Goal: Task Accomplishment & Management: Manage account settings

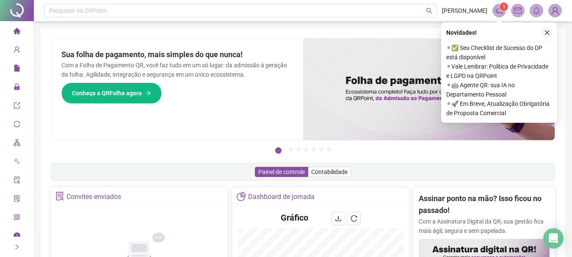
click at [551, 30] on button "button" at bounding box center [547, 33] width 10 height 10
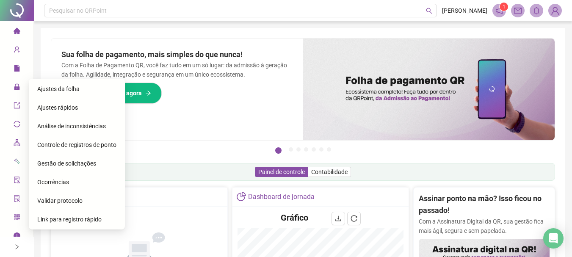
click at [77, 86] on span "Ajustes da folha" at bounding box center [58, 89] width 42 height 7
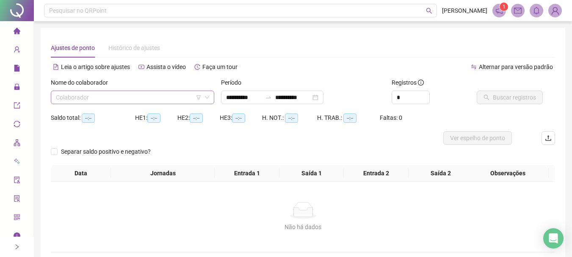
click at [143, 99] on input "search" at bounding box center [129, 97] width 146 height 13
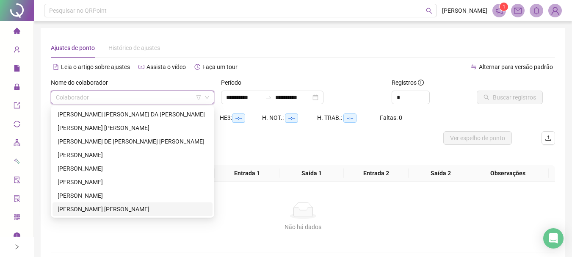
click at [100, 212] on div "[PERSON_NAME] [PERSON_NAME]" at bounding box center [133, 208] width 150 height 9
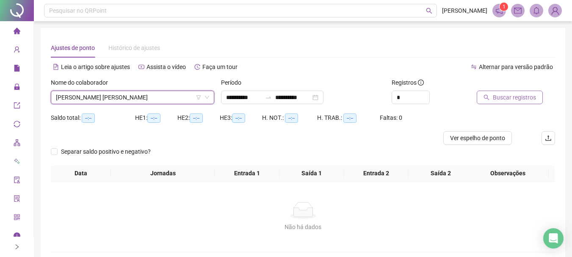
click at [517, 101] on span "Buscar registros" at bounding box center [514, 97] width 43 height 9
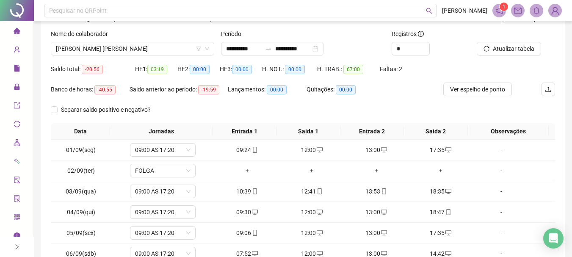
scroll to position [147, 0]
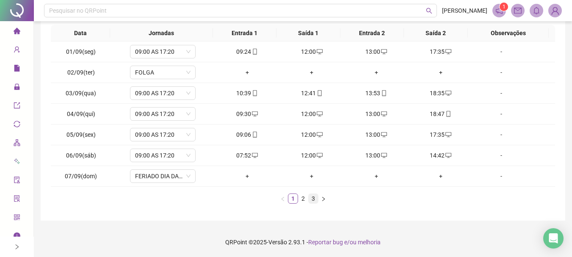
click at [311, 199] on link "3" at bounding box center [313, 198] width 9 height 9
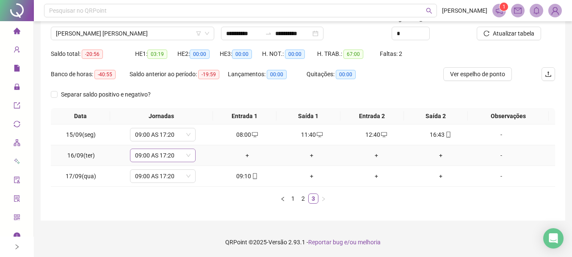
click at [170, 154] on span "09:00 AS 17:20" at bounding box center [162, 155] width 55 height 13
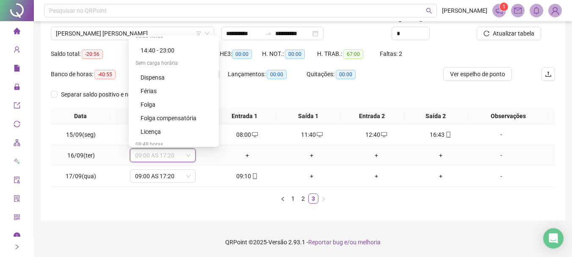
scroll to position [280, 0]
click at [184, 113] on div "Folga compensatória" at bounding box center [177, 115] width 72 height 9
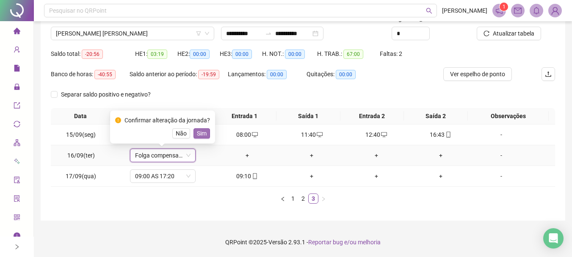
click at [197, 134] on span "Sim" at bounding box center [202, 133] width 10 height 9
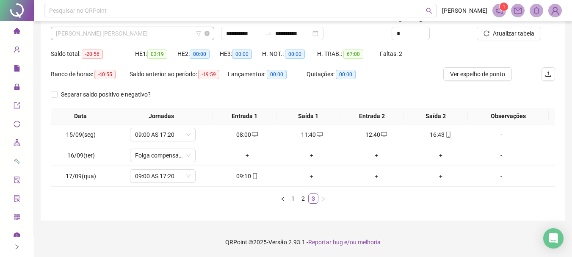
click at [123, 34] on span "[PERSON_NAME] [PERSON_NAME]" at bounding box center [132, 33] width 153 height 13
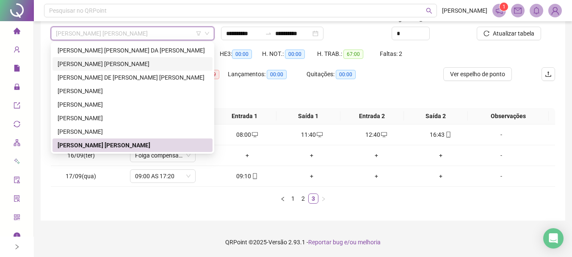
click at [138, 61] on div "[PERSON_NAME] [PERSON_NAME]" at bounding box center [133, 63] width 150 height 9
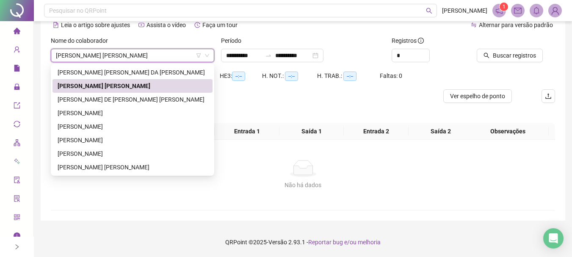
scroll to position [42, 0]
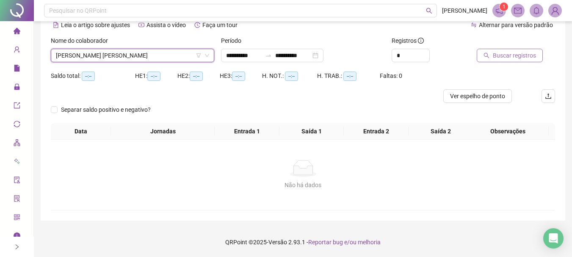
click at [495, 53] on span "Buscar registros" at bounding box center [514, 55] width 43 height 9
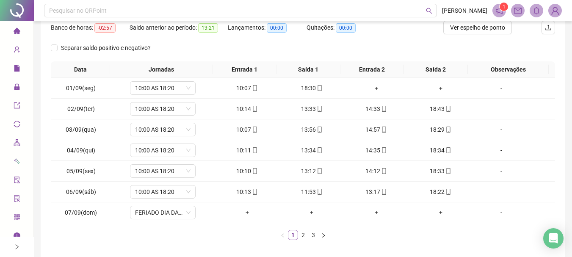
scroll to position [147, 0]
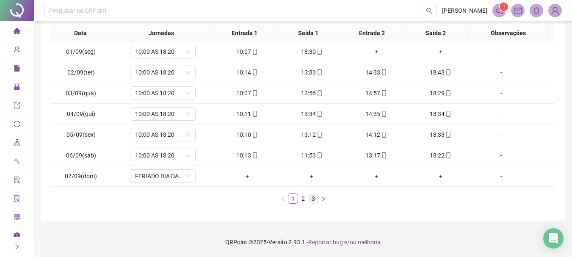
click at [312, 197] on link "3" at bounding box center [313, 198] width 9 height 9
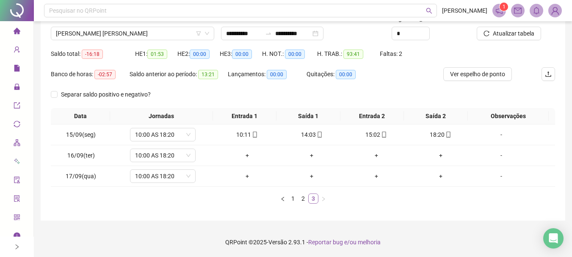
scroll to position [64, 0]
click at [171, 152] on span "10:00 AS 18:20" at bounding box center [162, 155] width 55 height 13
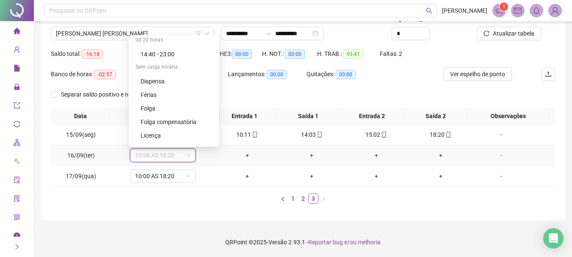
scroll to position [276, 0]
click at [146, 107] on div "Folga" at bounding box center [177, 106] width 72 height 9
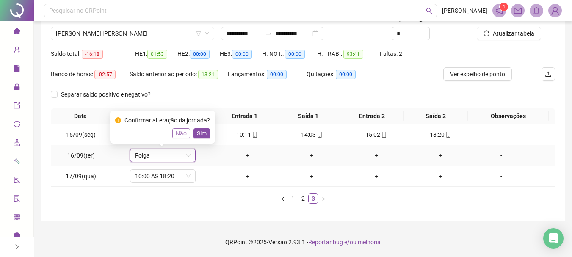
click at [184, 130] on span "Não" at bounding box center [181, 133] width 11 height 9
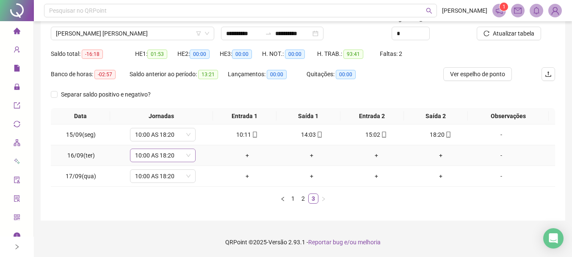
click at [171, 154] on span "10:00 AS 18:20" at bounding box center [162, 155] width 55 height 13
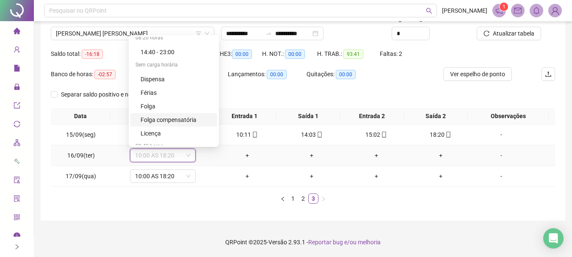
click at [188, 116] on div "Folga compensatória" at bounding box center [177, 119] width 72 height 9
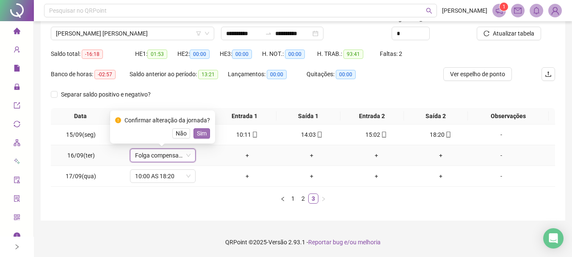
click at [203, 130] on span "Sim" at bounding box center [202, 133] width 10 height 9
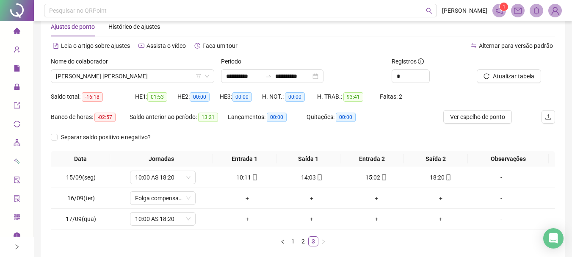
scroll to position [5, 0]
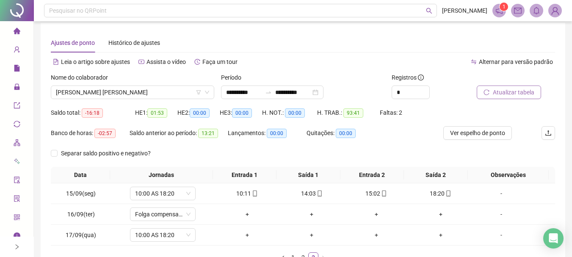
click at [495, 93] on span "Atualizar tabela" at bounding box center [513, 92] width 41 height 9
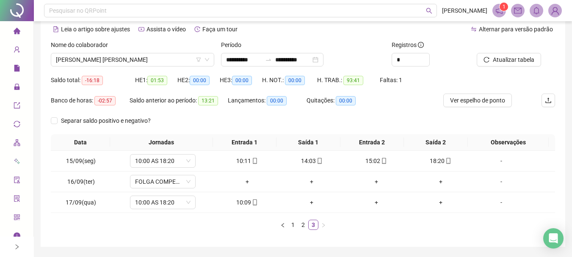
scroll to position [60, 0]
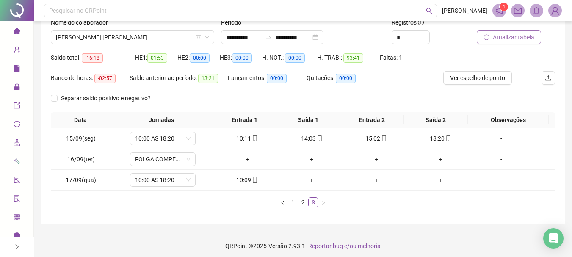
click at [512, 36] on span "Atualizar tabela" at bounding box center [513, 37] width 41 height 9
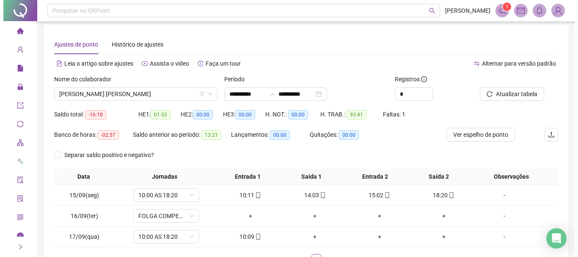
scroll to position [0, 0]
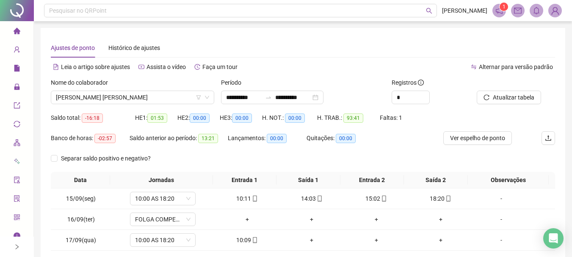
click at [554, 9] on img at bounding box center [555, 10] width 13 height 13
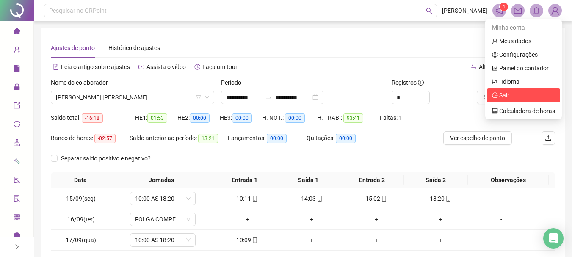
click at [505, 92] on span "Sair" at bounding box center [504, 95] width 10 height 7
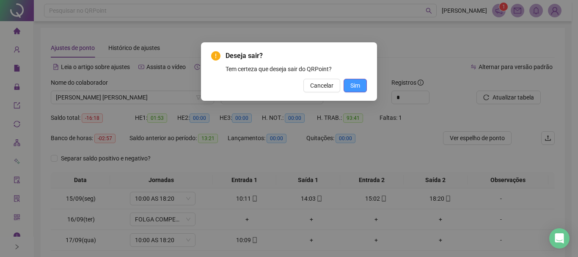
click at [357, 82] on span "Sim" at bounding box center [356, 85] width 10 height 9
